Goal: Navigation & Orientation: Find specific page/section

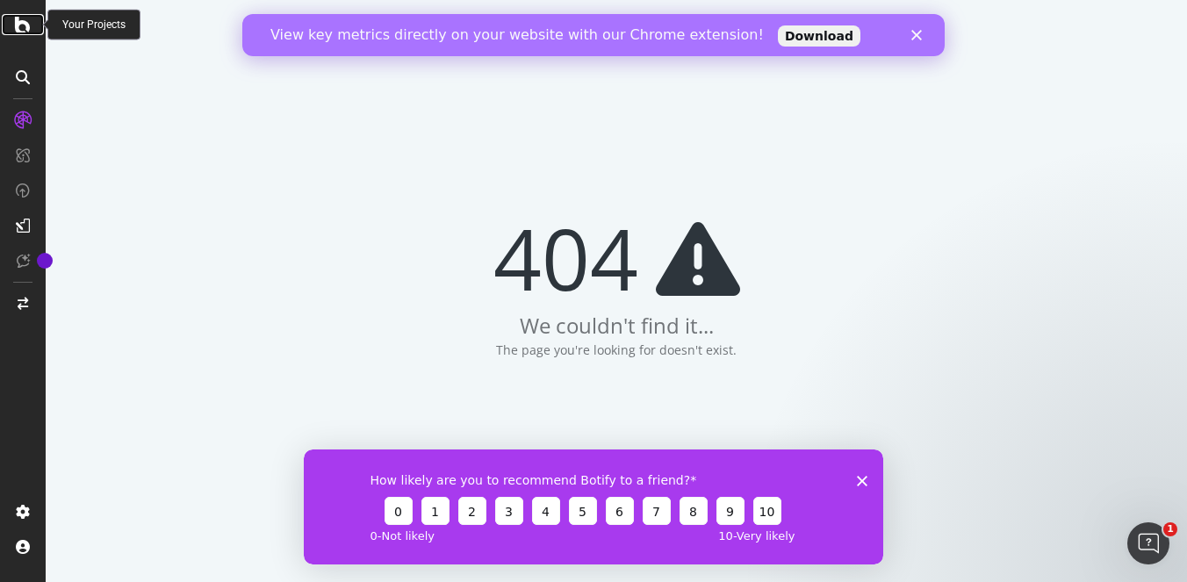
click at [17, 24] on icon at bounding box center [23, 24] width 16 height 21
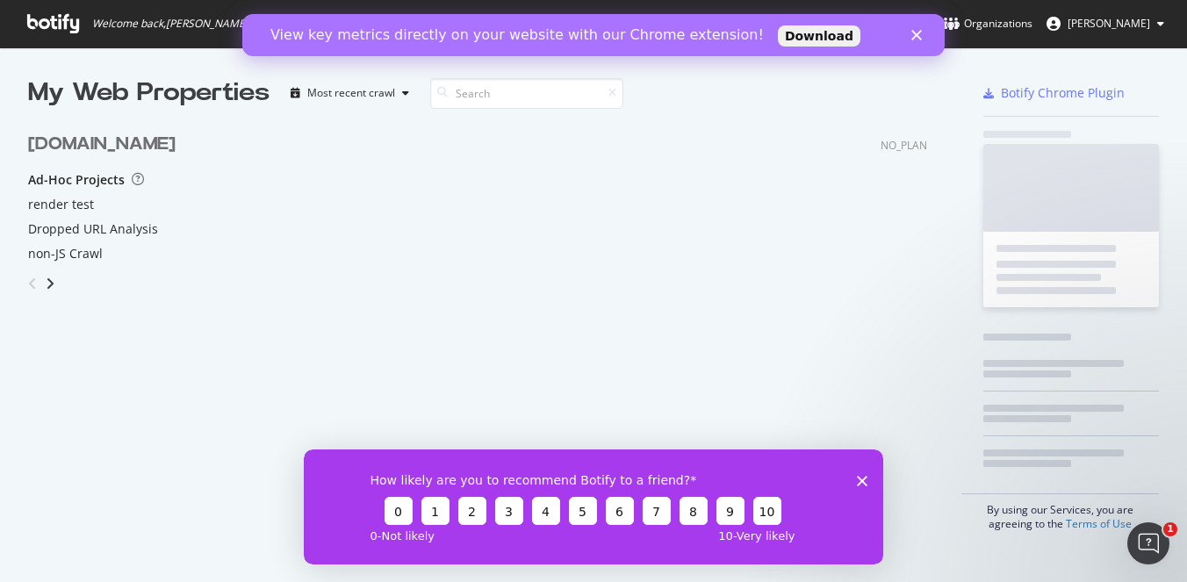
scroll to position [248, 913]
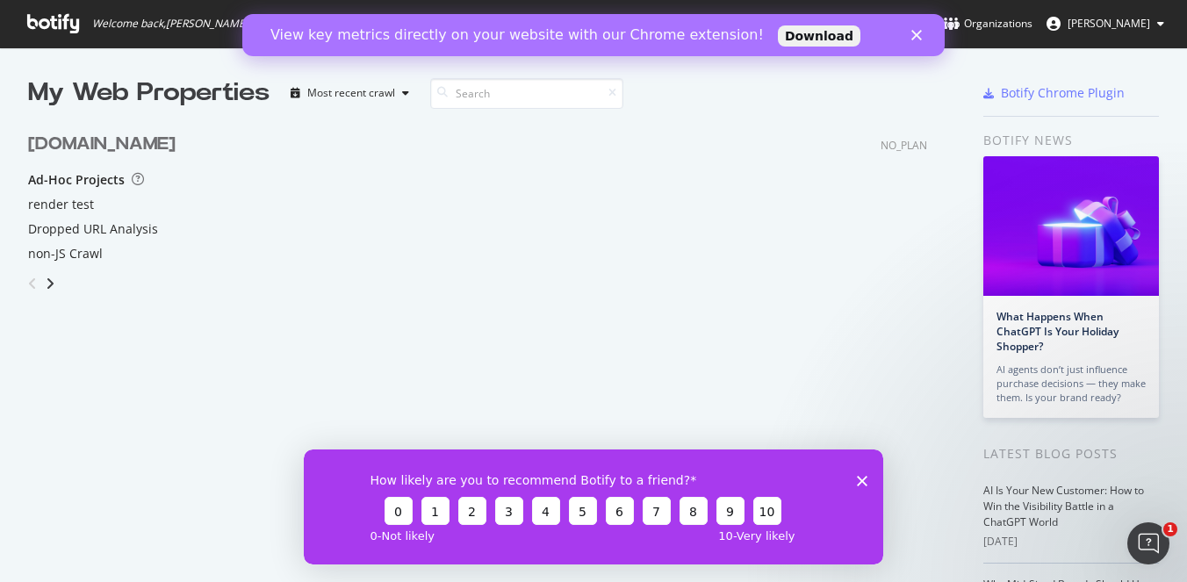
click at [1099, 18] on span "[PERSON_NAME]" at bounding box center [1109, 23] width 83 height 15
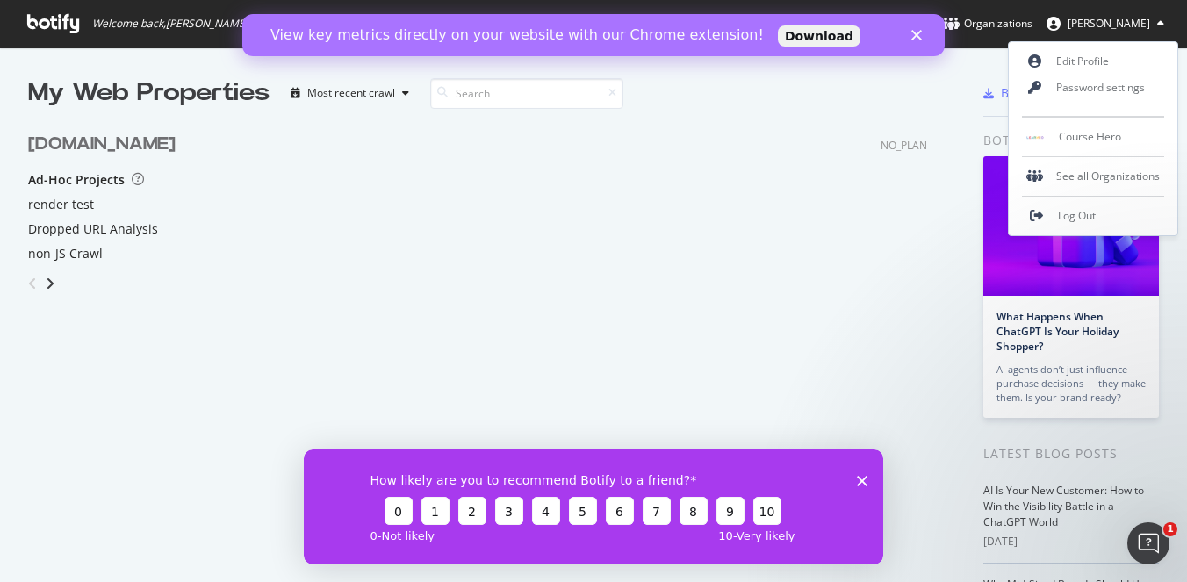
click at [1099, 18] on span "[PERSON_NAME]" at bounding box center [1109, 23] width 83 height 15
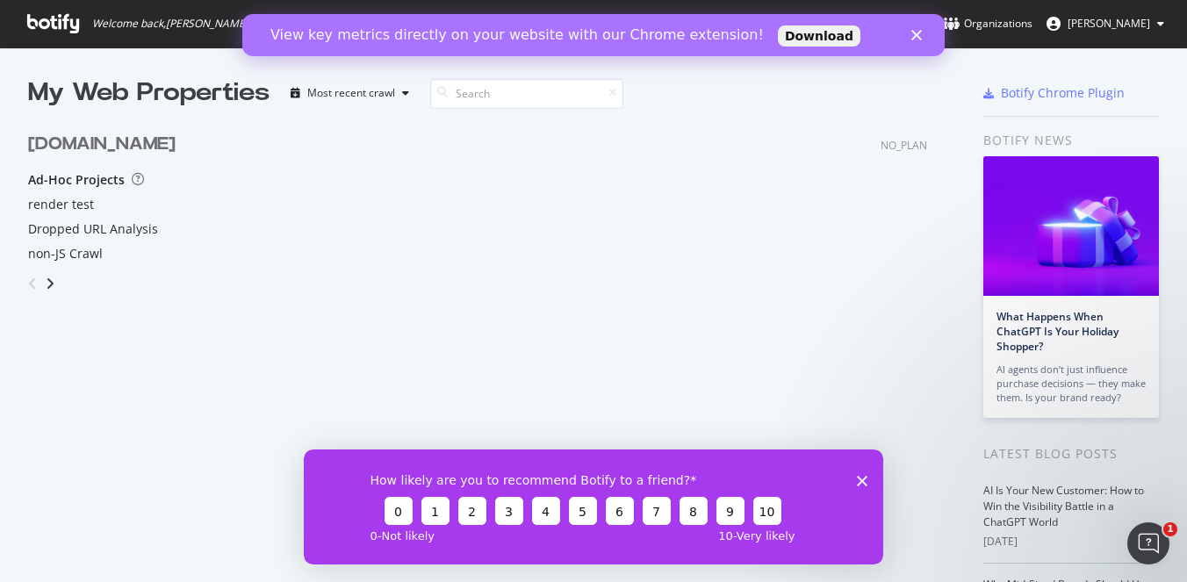
click at [919, 37] on polygon "Close" at bounding box center [917, 35] width 11 height 11
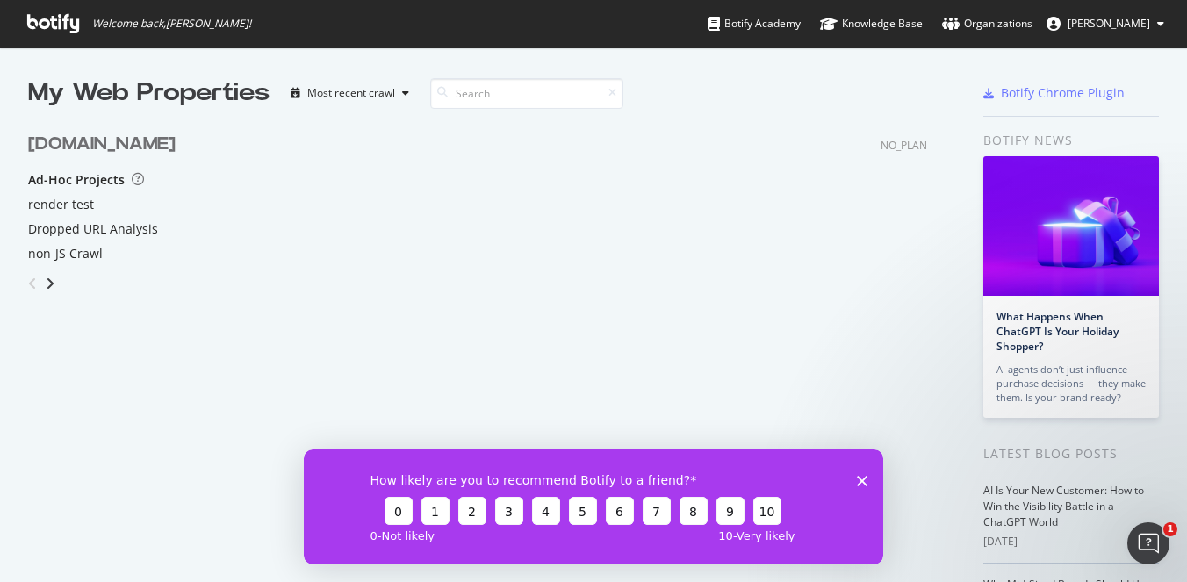
click at [667, 25] on div "Welcome back, [PERSON_NAME] ! Botify Academy Knowledge Base Organizations [PERS…" at bounding box center [593, 23] width 1187 height 47
click at [668, 22] on div "Welcome back, [PERSON_NAME] ! Botify Academy Knowledge Base Organizations [PERS…" at bounding box center [593, 23] width 1187 height 47
click at [1120, 21] on span "[PERSON_NAME]" at bounding box center [1109, 23] width 83 height 15
click at [825, 186] on div "Ad-Hoc Projects" at bounding box center [477, 180] width 899 height 18
